Goal: Task Accomplishment & Management: Manage account settings

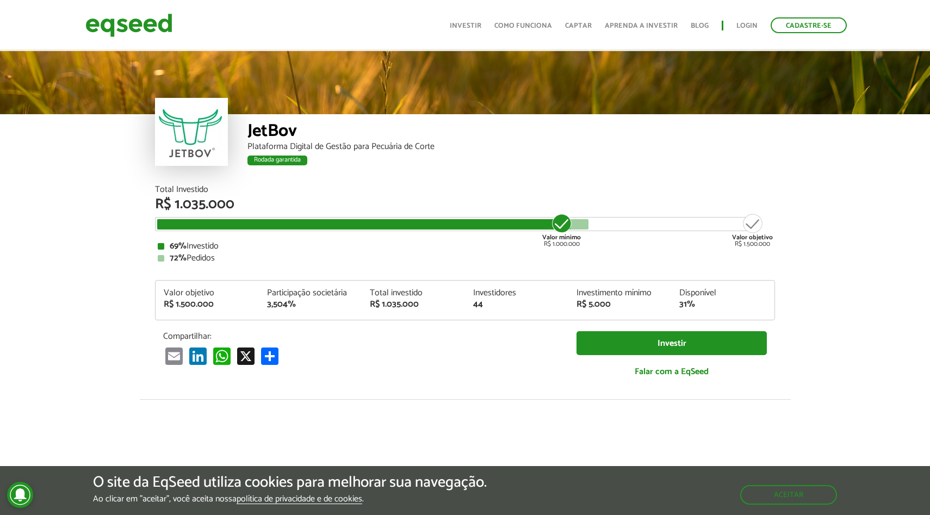
scroll to position [1292, 0]
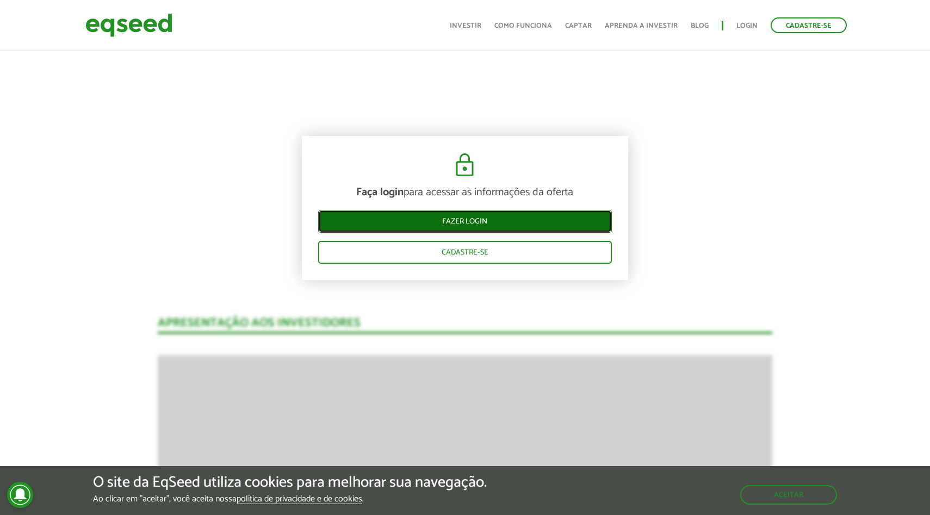
click at [510, 220] on link "Fazer login" at bounding box center [465, 221] width 294 height 23
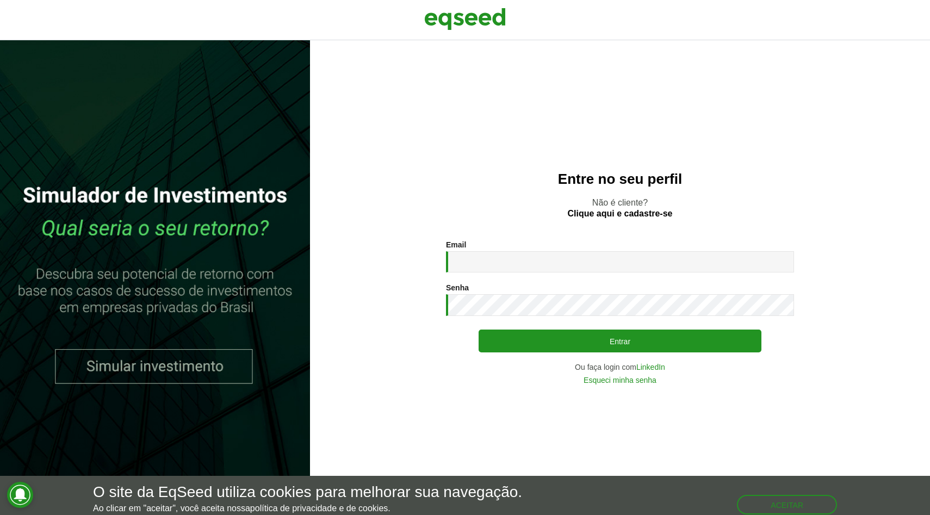
click at [479, 289] on div "Senha * Digite a senha que será usada em conjunto com seu e-mail." at bounding box center [620, 299] width 348 height 33
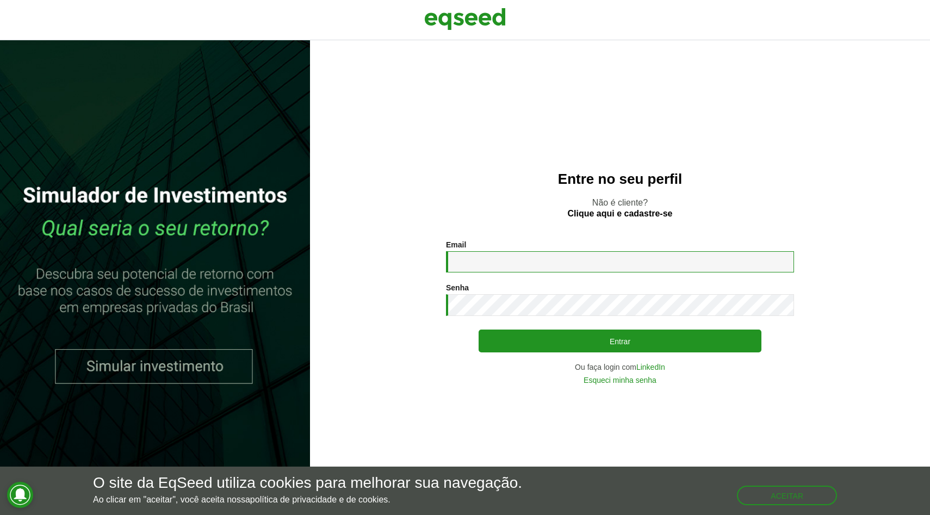
click at [495, 256] on input "Email *" at bounding box center [620, 261] width 348 height 21
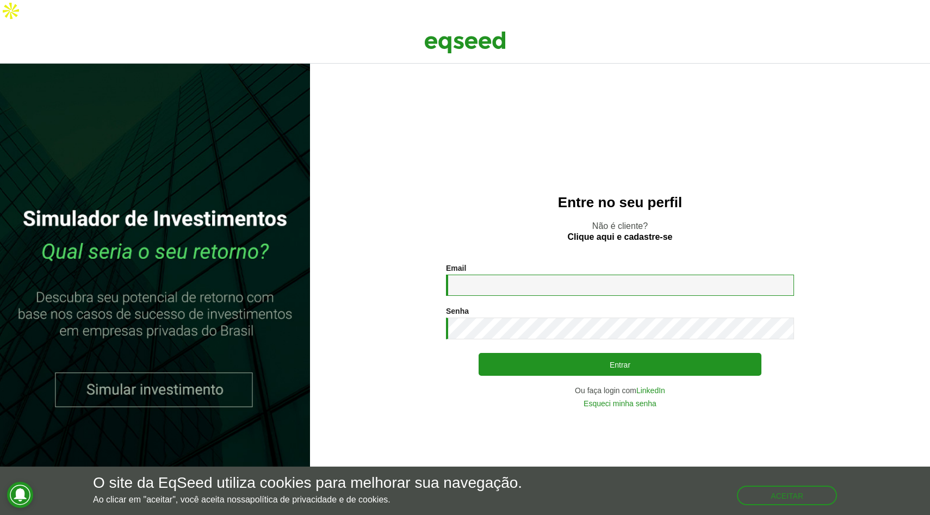
type input "**********"
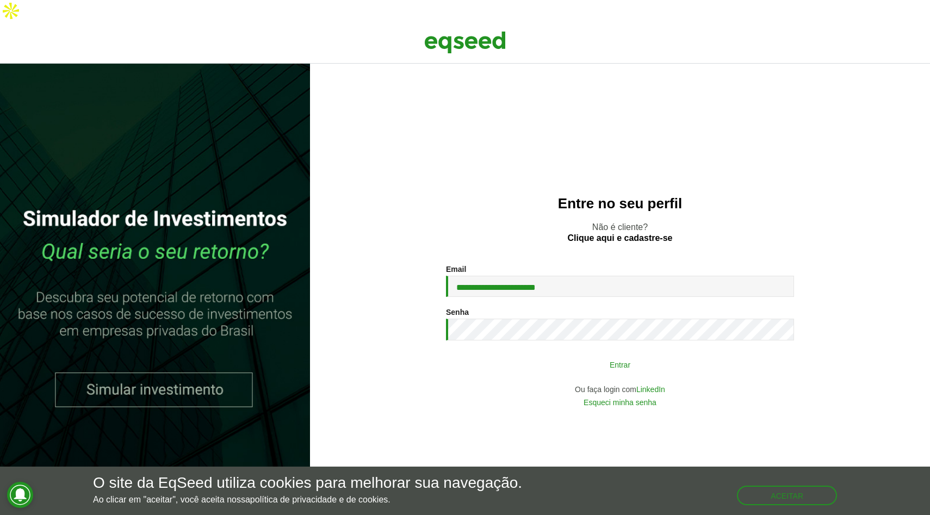
click at [579, 354] on button "Entrar" at bounding box center [620, 364] width 283 height 21
